Goal: Information Seeking & Learning: Learn about a topic

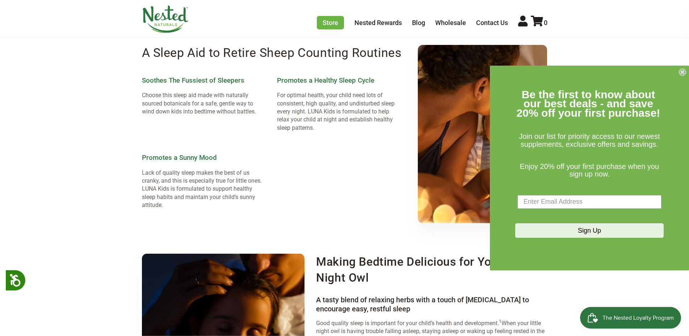
scroll to position [443, 0]
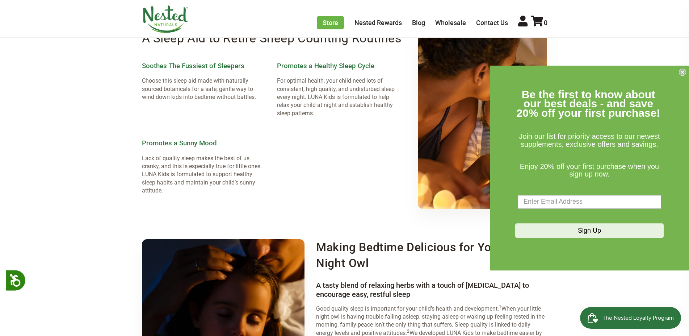
click at [681, 71] on icon "Close dialog" at bounding box center [682, 72] width 3 height 3
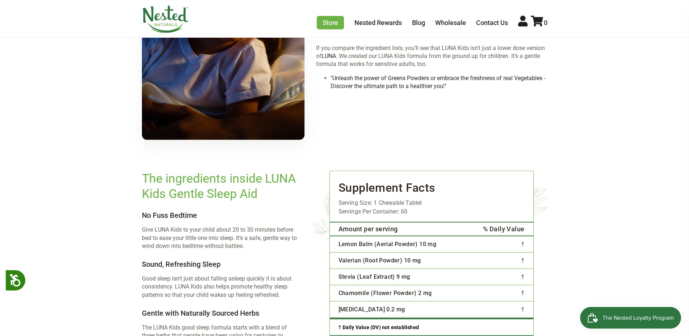
scroll to position [739, 0]
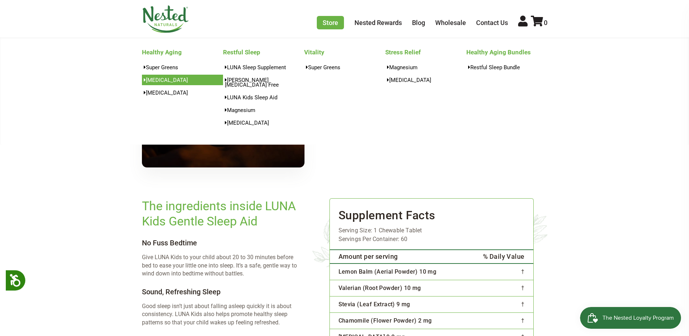
click at [159, 83] on link "[MEDICAL_DATA]" at bounding box center [182, 80] width 81 height 11
click at [156, 91] on link "[MEDICAL_DATA]" at bounding box center [182, 92] width 81 height 11
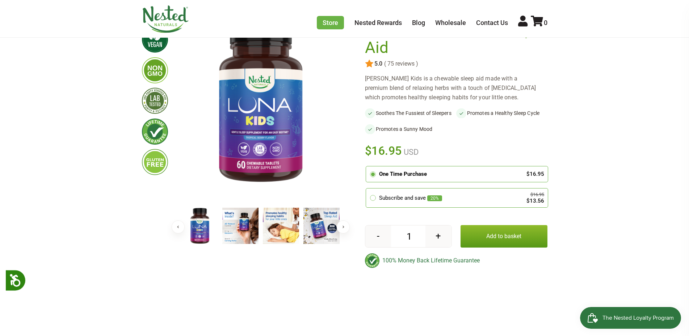
scroll to position [0, 0]
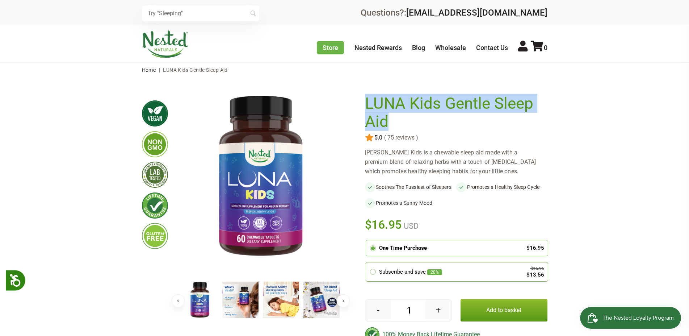
drag, startPoint x: 364, startPoint y: 101, endPoint x: 390, endPoint y: 117, distance: 31.2
click at [390, 117] on div "× Previous" at bounding box center [345, 222] width 406 height 261
copy div "LUNA Kids Gentle Sleep Aid"
click at [469, 98] on h1 "LUNA Kids Gentle Sleep Aid" at bounding box center [454, 113] width 179 height 36
drag, startPoint x: 444, startPoint y: 103, endPoint x: 529, endPoint y: 106, distance: 85.1
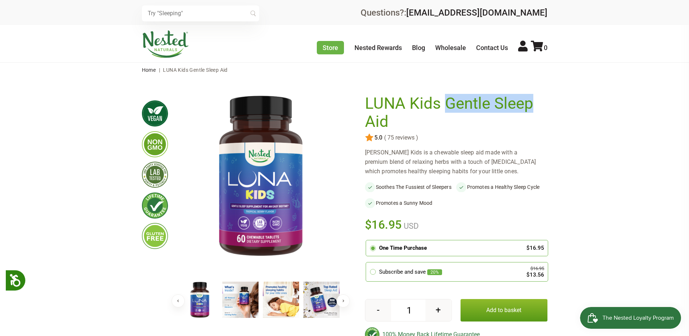
click at [529, 106] on h1 "LUNA Kids Gentle Sleep Aid" at bounding box center [454, 113] width 179 height 36
copy h1 "Gentle Sleep"
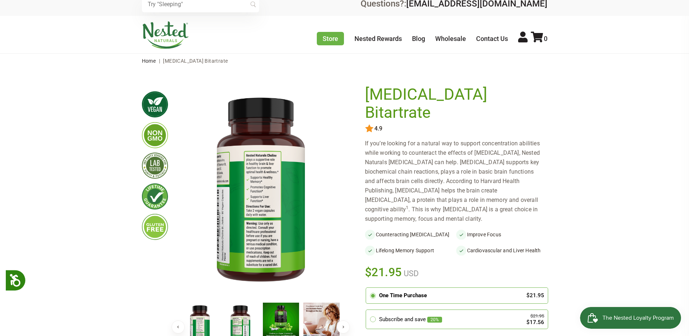
scroll to position [111, 0]
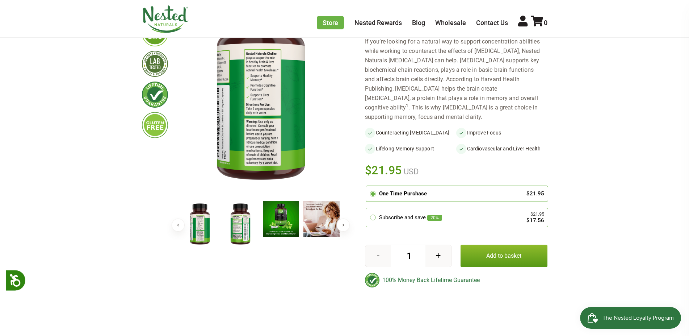
click at [275, 222] on img at bounding box center [281, 219] width 36 height 36
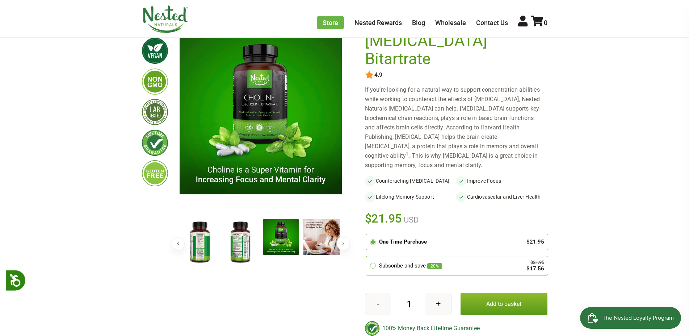
scroll to position [37, 0]
